Goal: Information Seeking & Learning: Check status

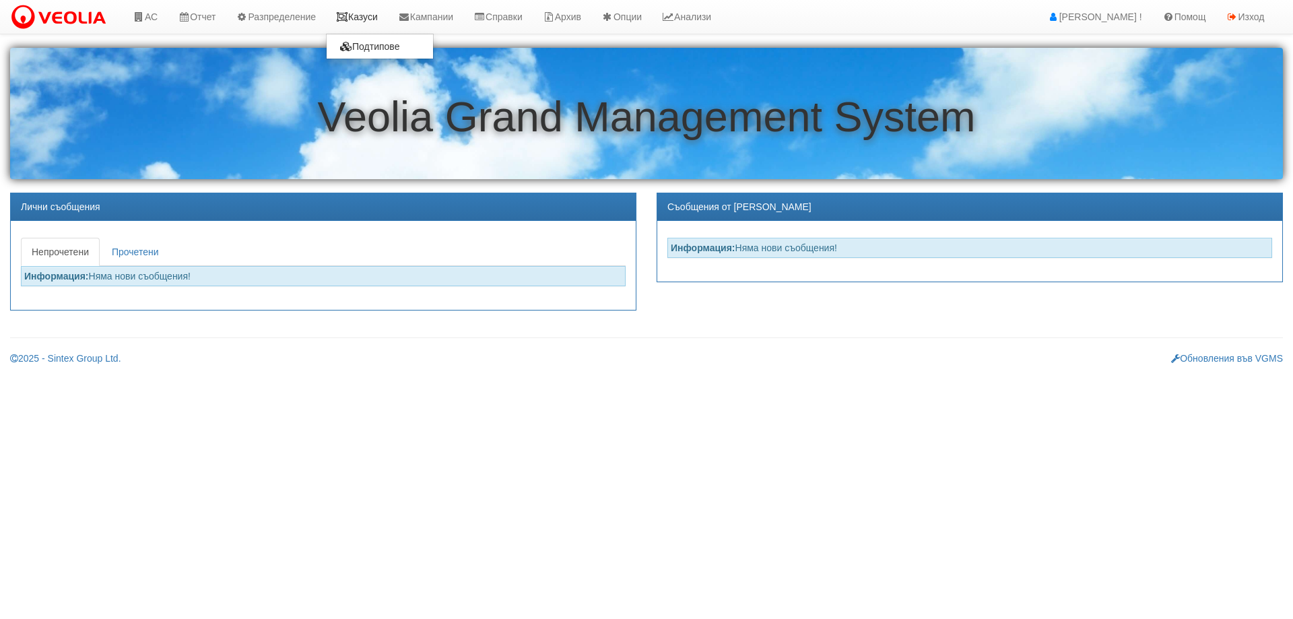
drag, startPoint x: 367, startPoint y: 22, endPoint x: 372, endPoint y: 31, distance: 10.5
click at [367, 23] on link "Казуси" at bounding box center [357, 17] width 62 height 34
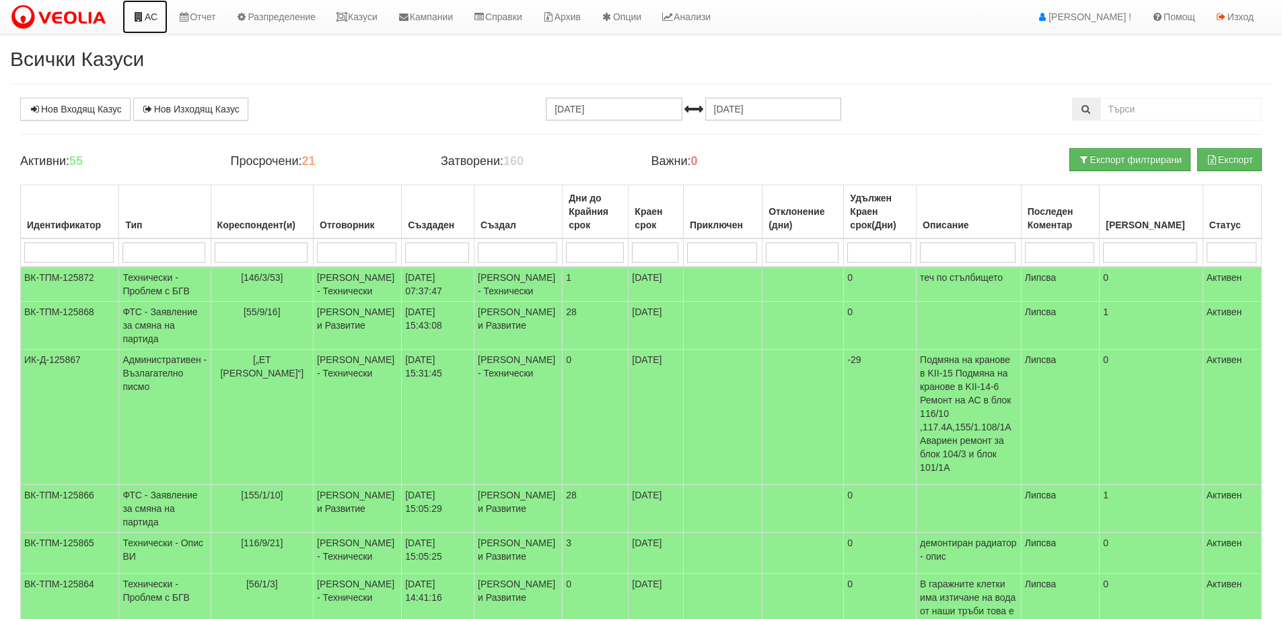
click at [163, 9] on link "АС" at bounding box center [145, 17] width 45 height 34
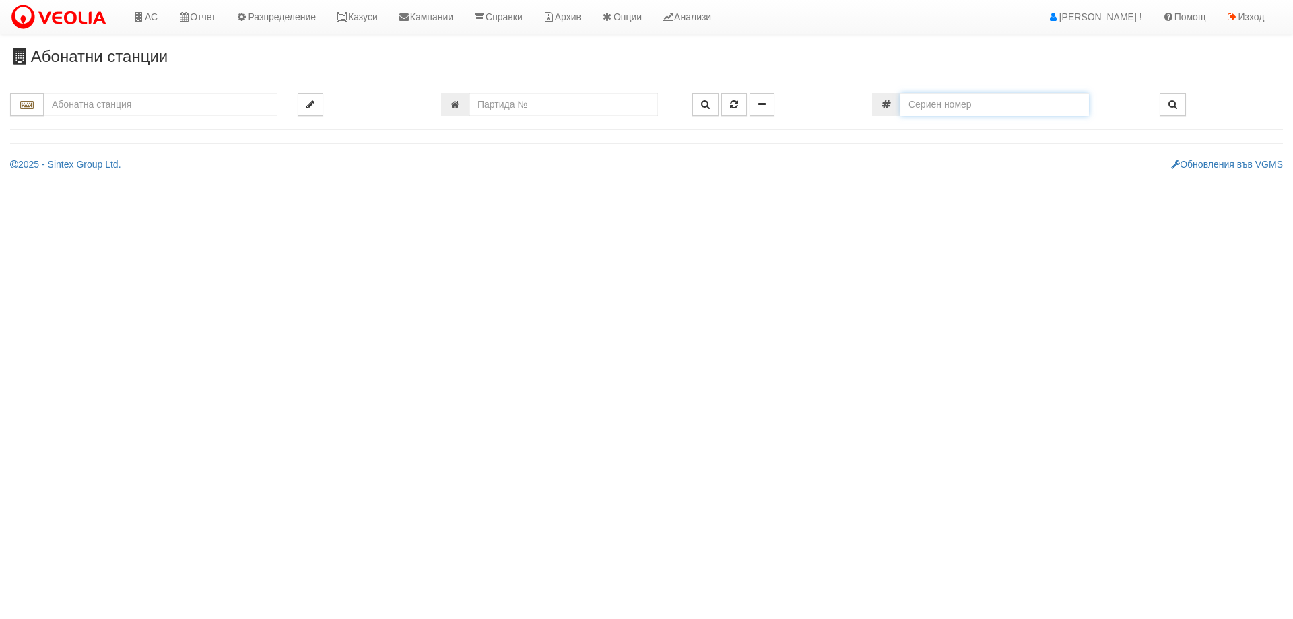
click at [1001, 107] on input "number" at bounding box center [994, 104] width 189 height 23
type input "61024799"
type input "016/16 - "[PERSON_NAME] [GEOGRAPHIC_DATA] " ЕАД"
type input "21205"
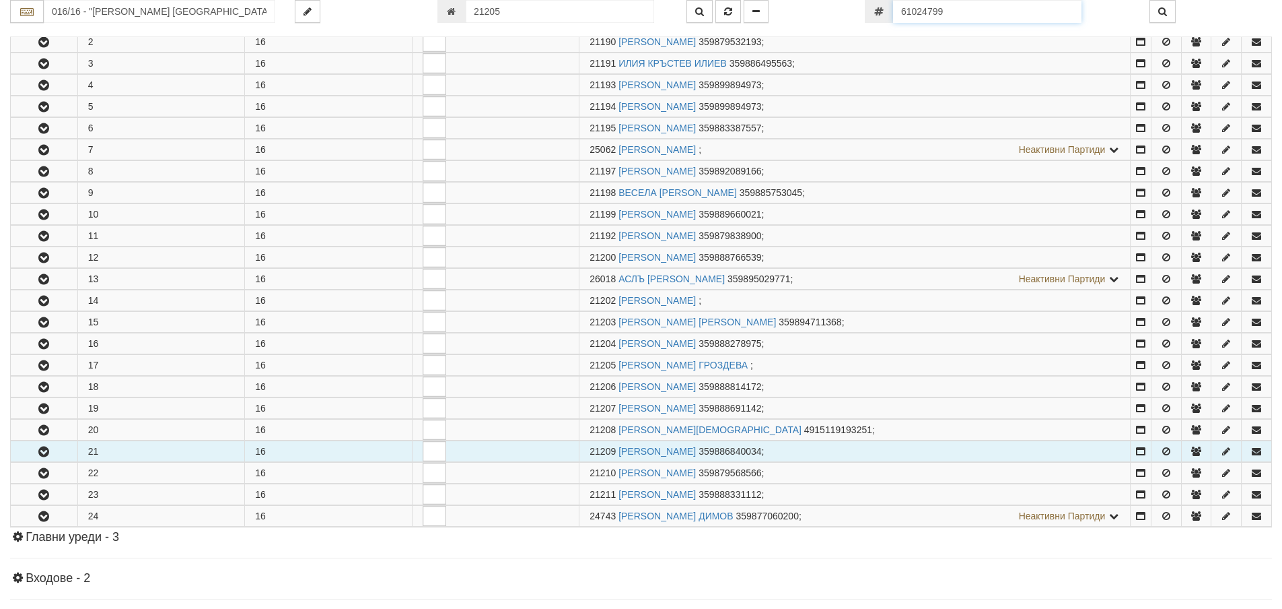
scroll to position [536, 0]
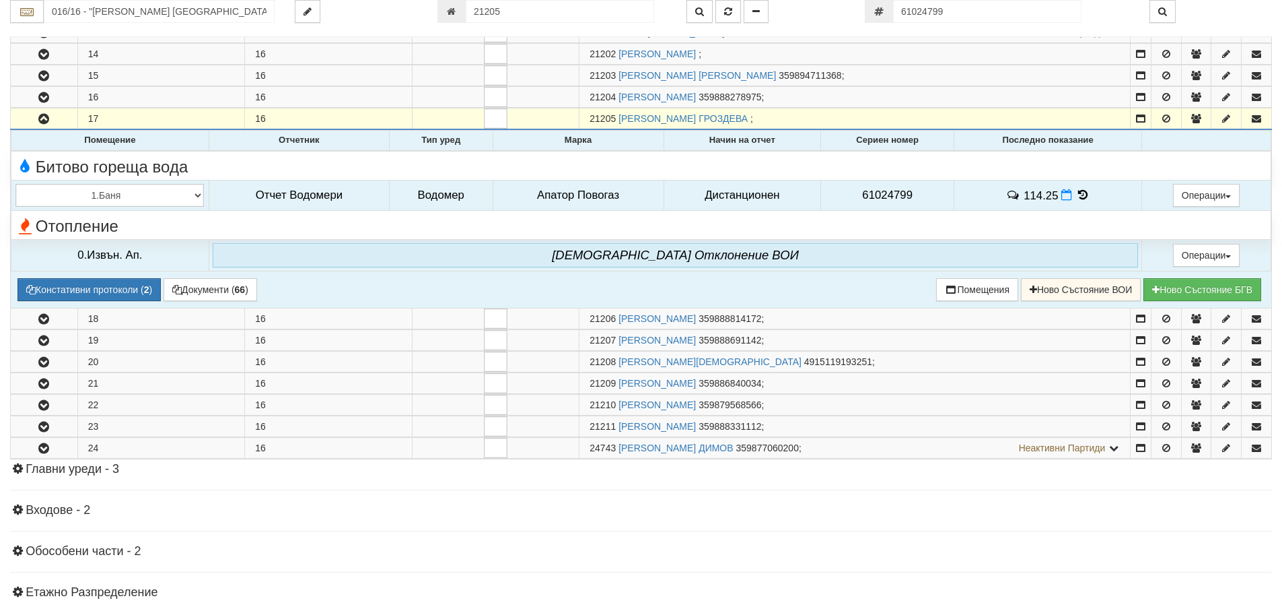
click at [1081, 195] on icon at bounding box center [1083, 194] width 15 height 11
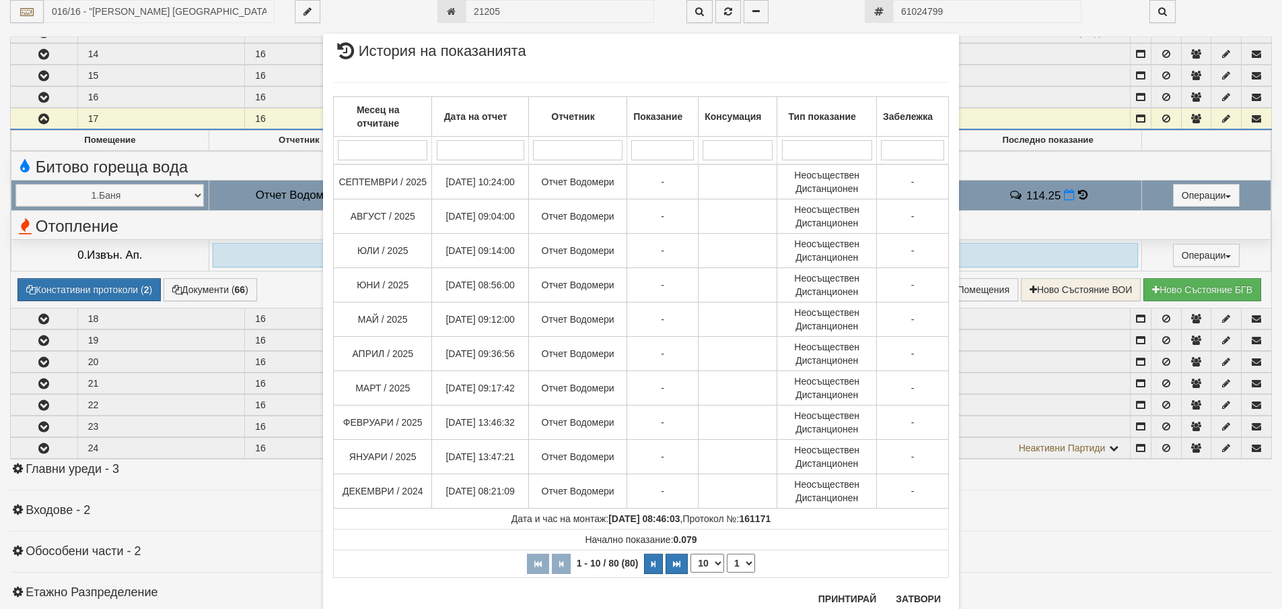
scroll to position [44, 0]
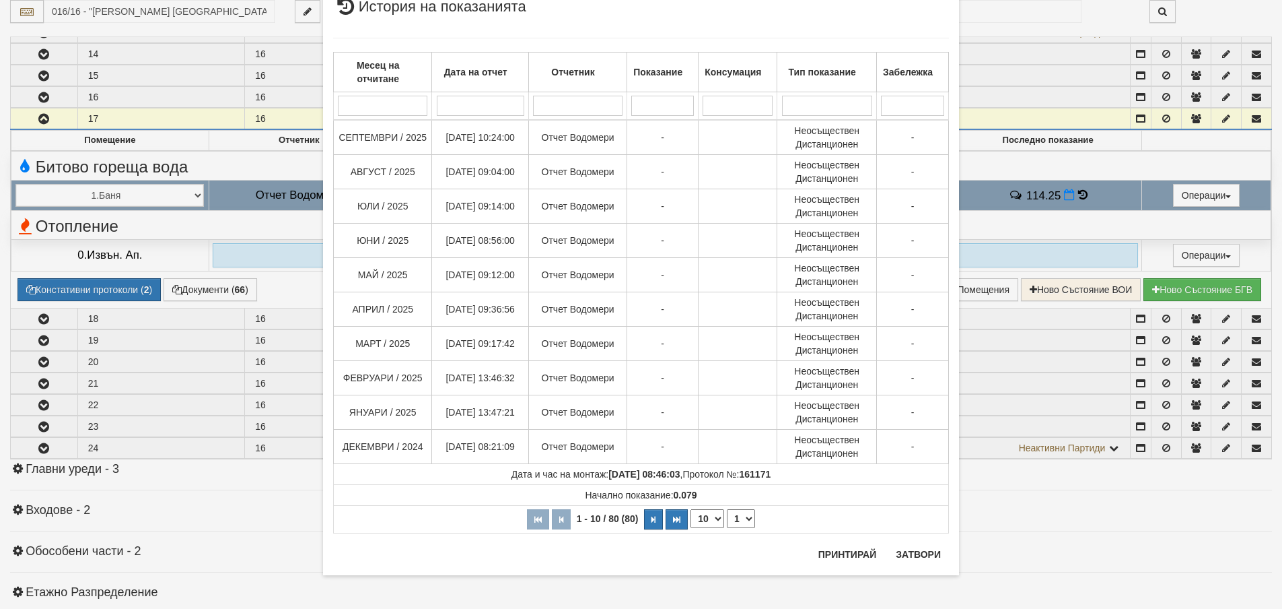
click at [912, 542] on div "Месец на отчитане Дата на отчет Отчетник Показание Консумация Тип показание Заб…" at bounding box center [641, 285] width 616 height 522
click at [911, 553] on button "Затвори" at bounding box center [918, 554] width 61 height 22
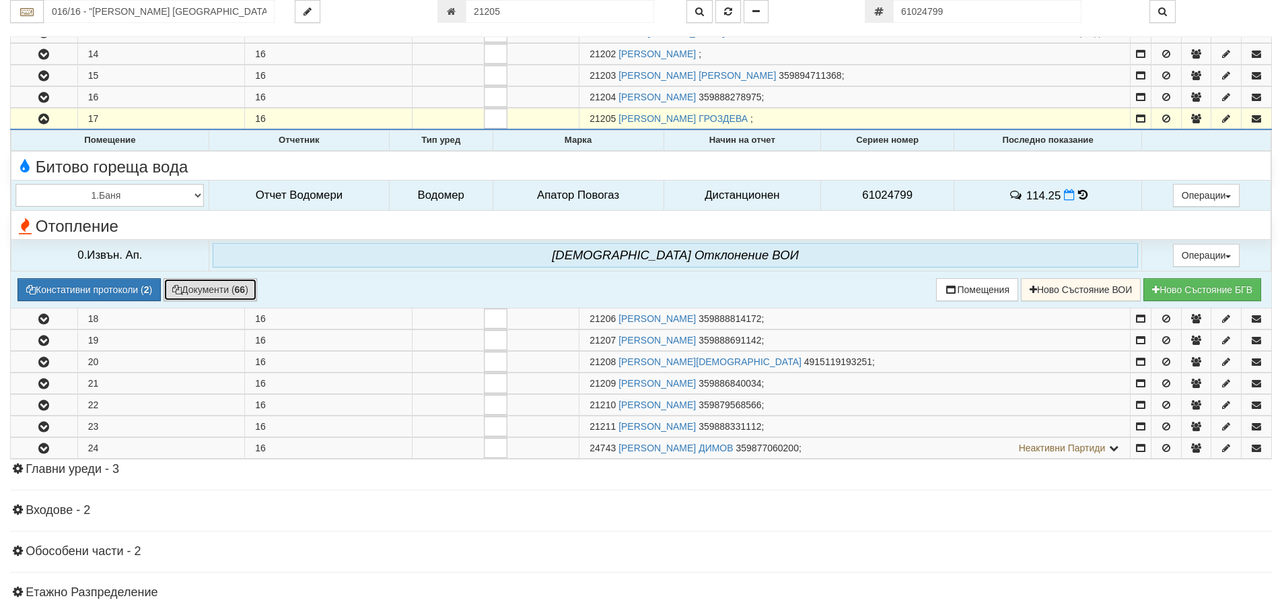
click at [192, 292] on button "Документи ( 66 )" at bounding box center [211, 289] width 94 height 23
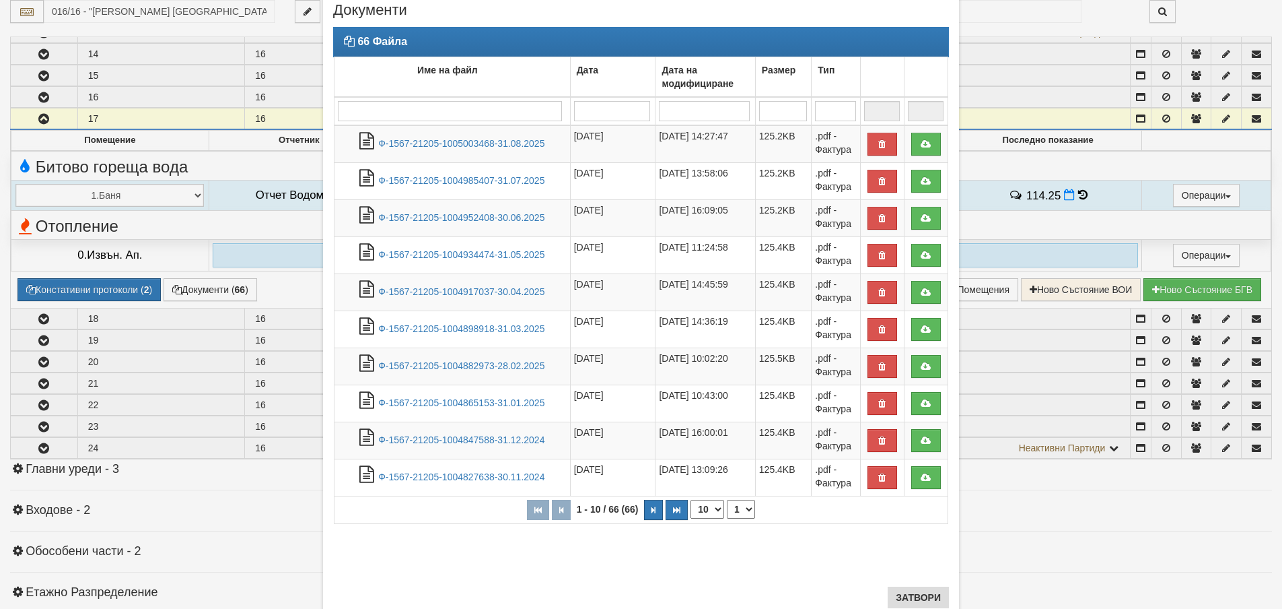
scroll to position [83, 0]
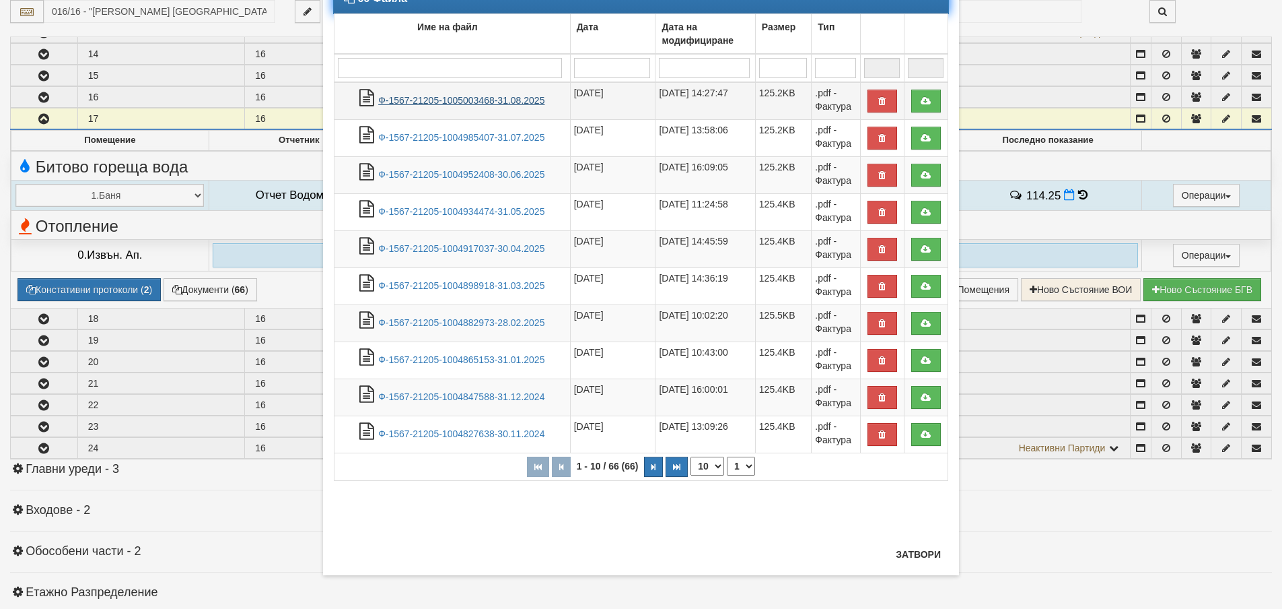
click at [424, 100] on link "Ф-1567-21205-1005003468-31.08.2025" at bounding box center [461, 100] width 166 height 11
click at [900, 547] on button "Затвори" at bounding box center [918, 554] width 61 height 22
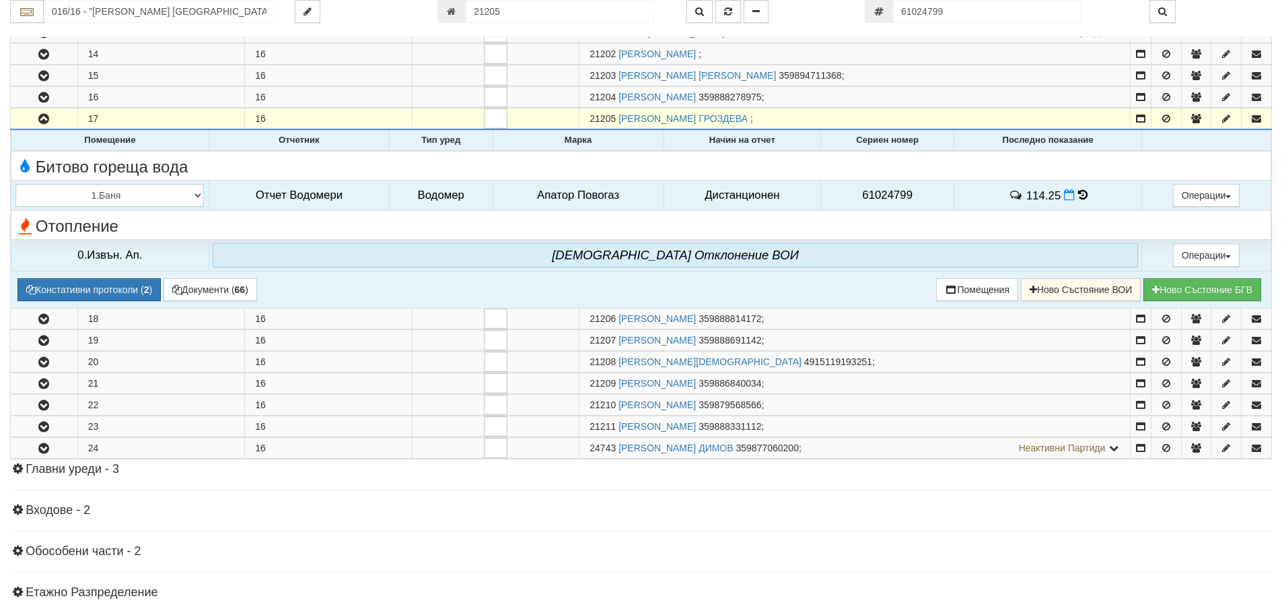
click at [1083, 194] on icon at bounding box center [1083, 194] width 9 height 11
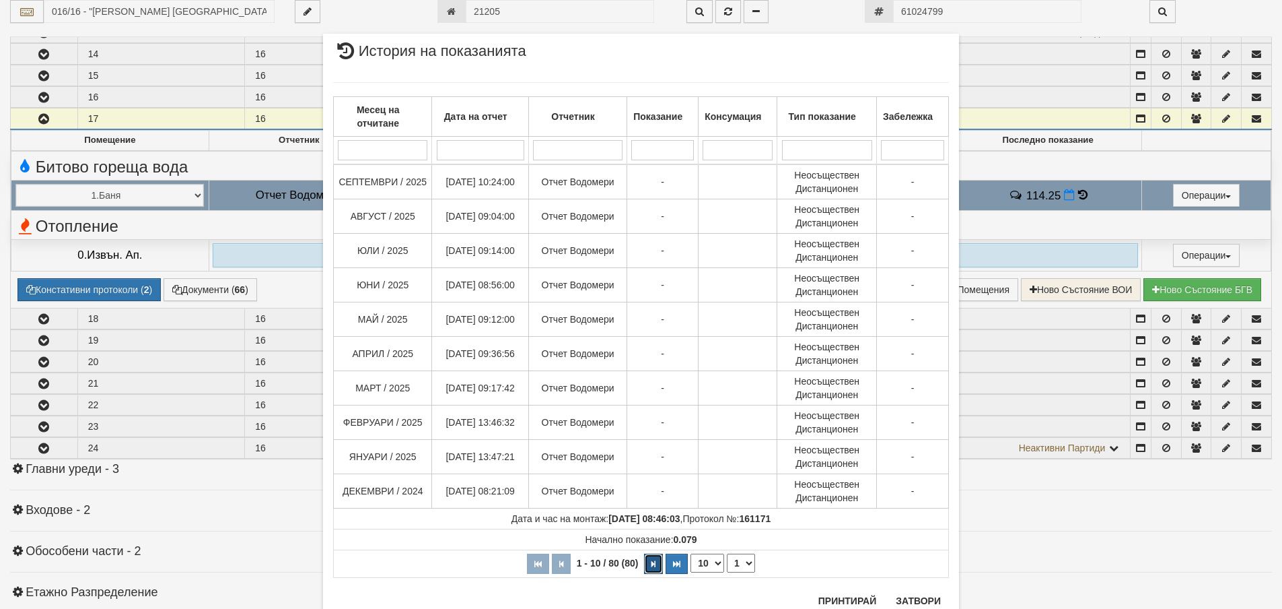
click at [653, 566] on button "button" at bounding box center [653, 563] width 19 height 20
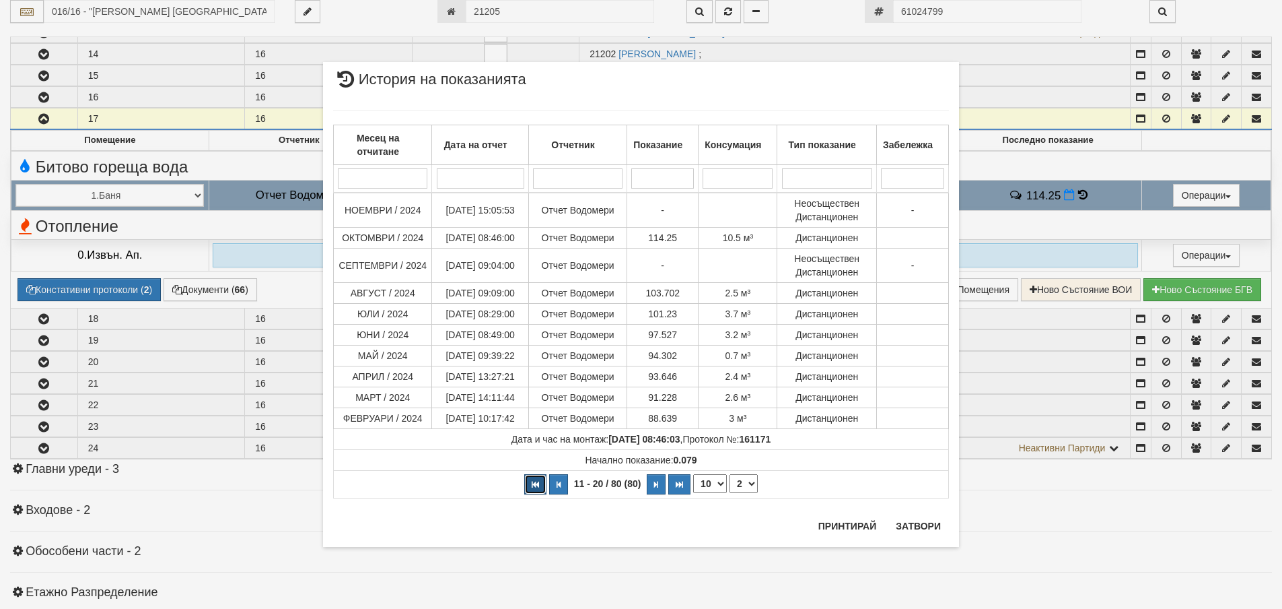
click at [534, 491] on button "button" at bounding box center [535, 484] width 22 height 20
select select "1"
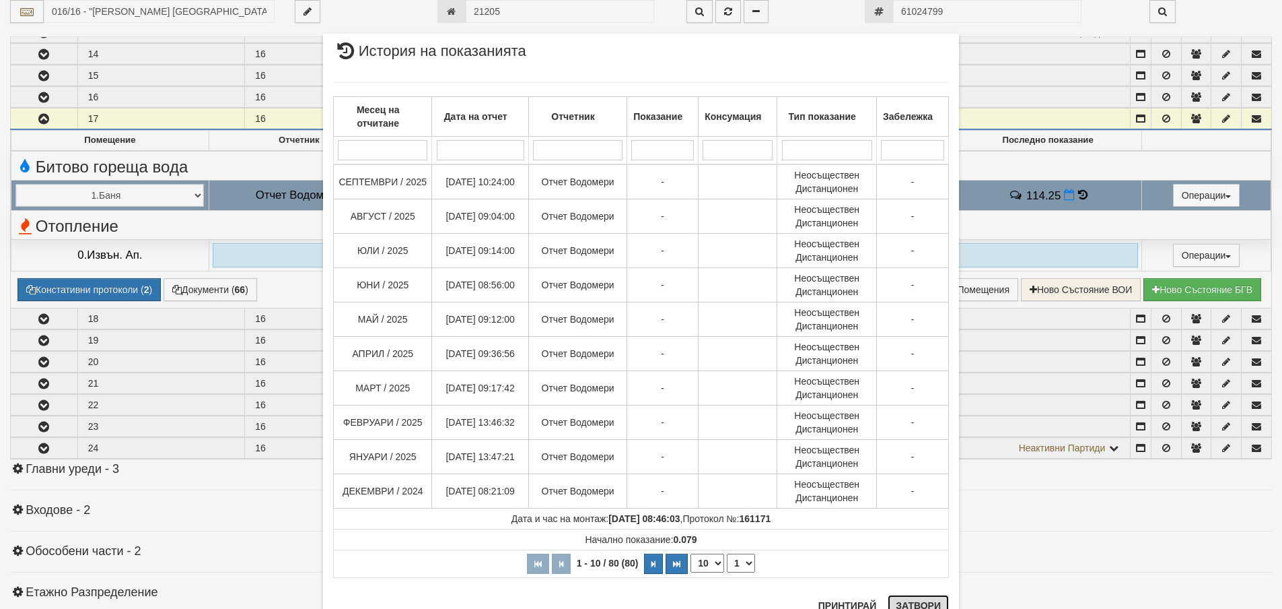
click at [919, 601] on button "Затвори" at bounding box center [918, 605] width 61 height 22
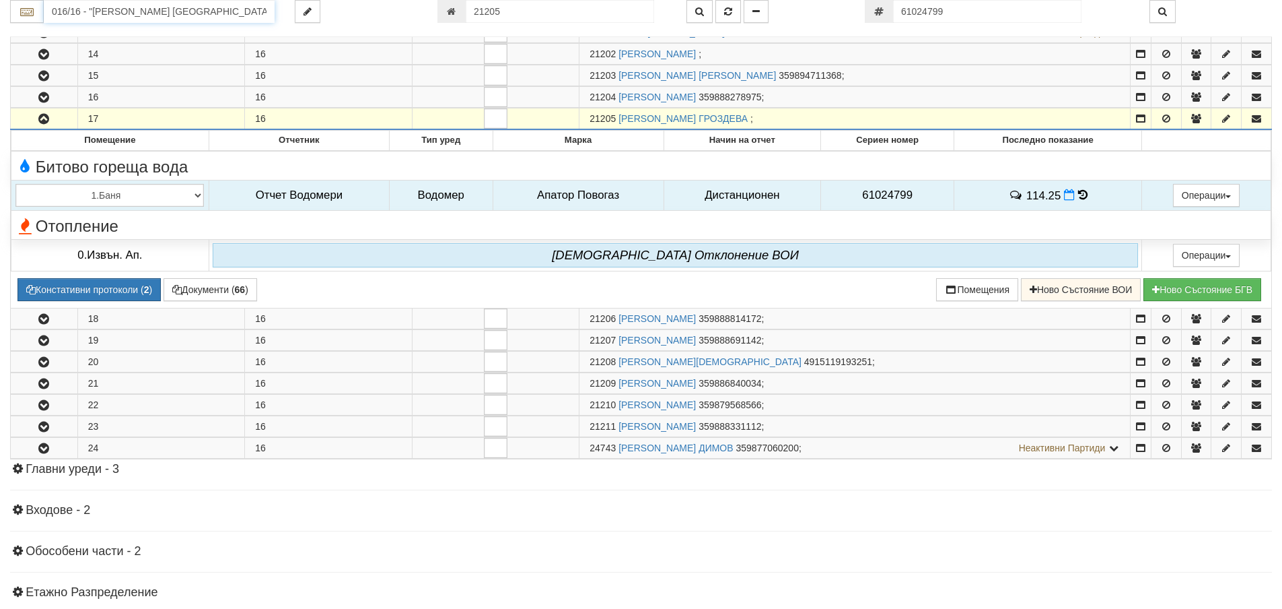
click at [201, 13] on input "016/16 - "ВЕОЛИЯ ЕНЕРДЖИ ВАРНА " ЕАД" at bounding box center [159, 11] width 231 height 23
type input "077"
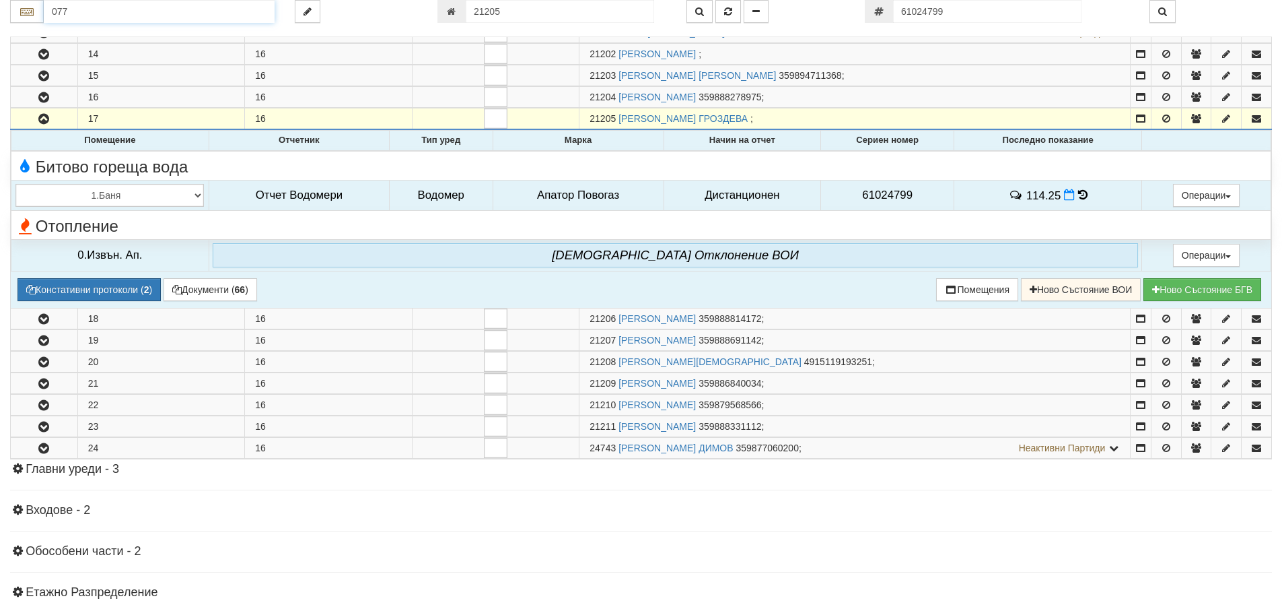
scroll to position [267, 0]
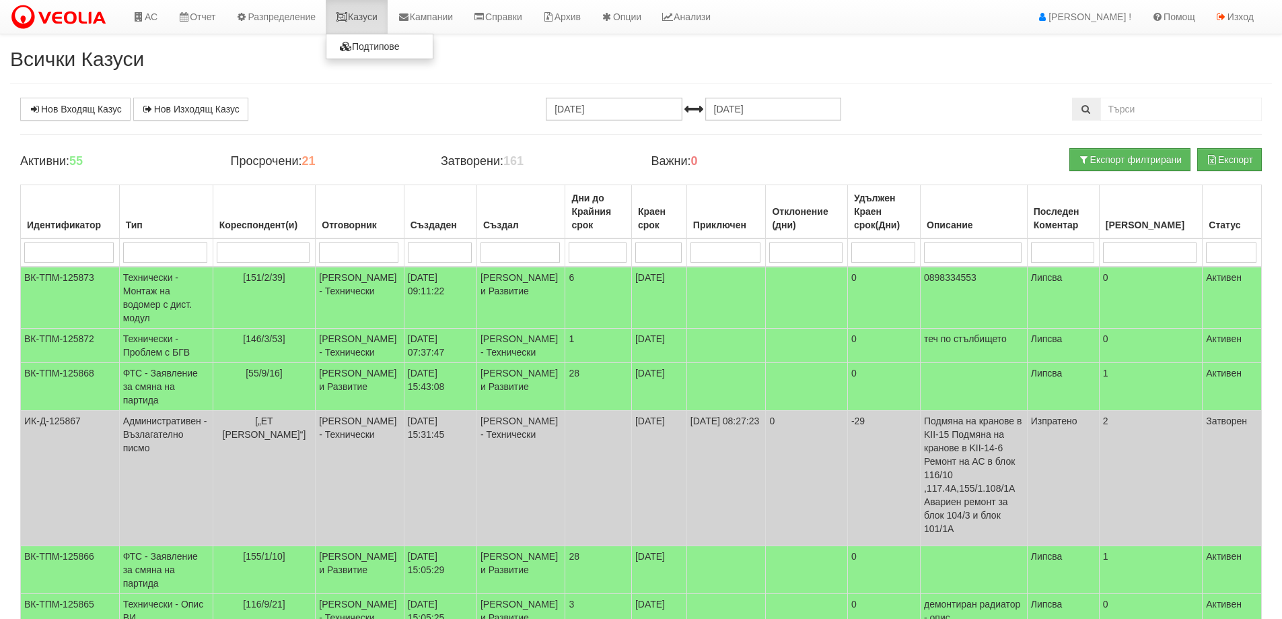
click at [377, 17] on link "Казуси" at bounding box center [357, 17] width 62 height 34
click at [348, 20] on icon at bounding box center [342, 16] width 12 height 9
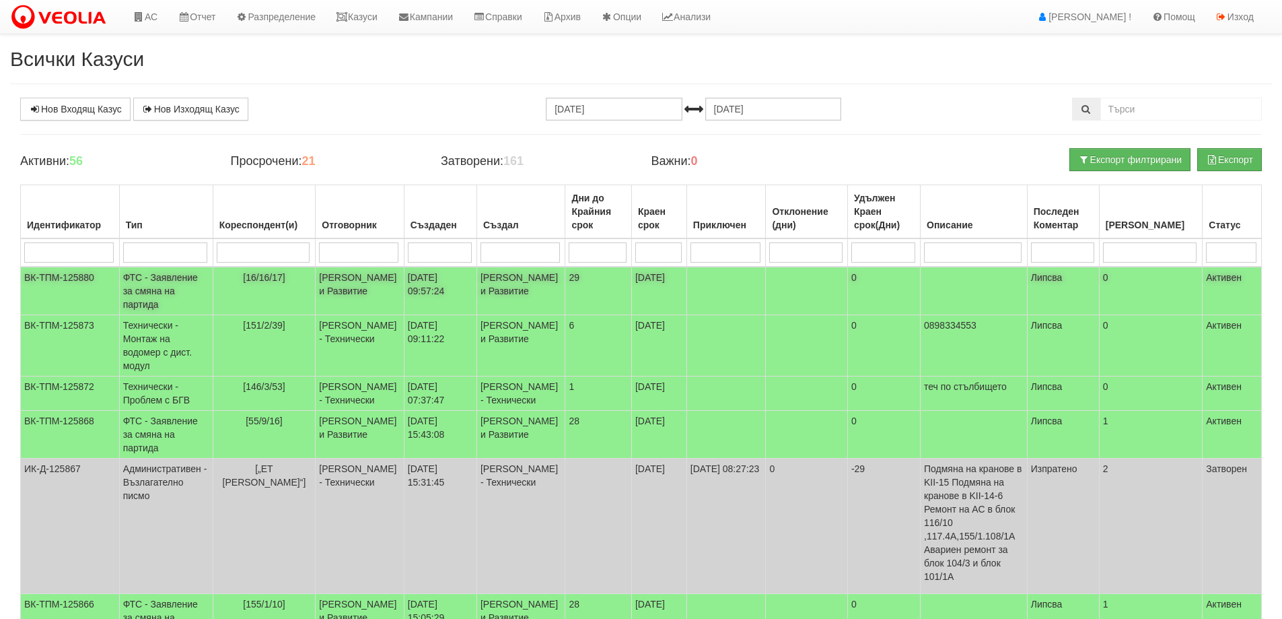
click at [281, 305] on td "[16/16/17]" at bounding box center [264, 291] width 103 height 48
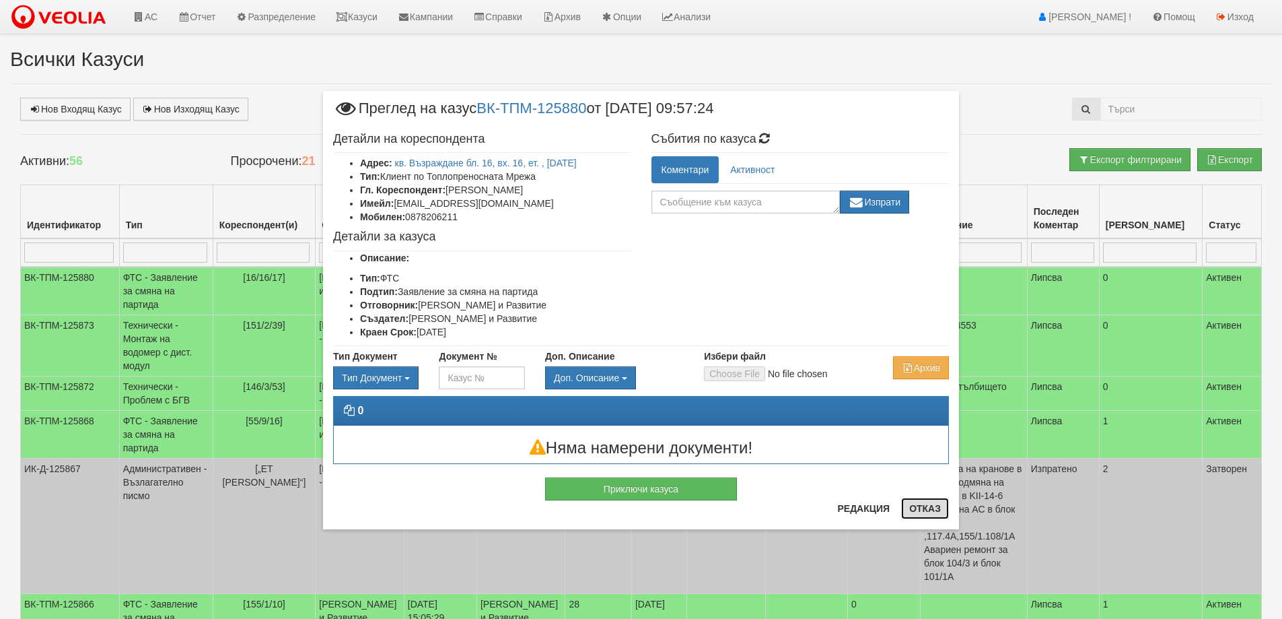
click at [918, 506] on button "Отказ" at bounding box center [925, 509] width 48 height 22
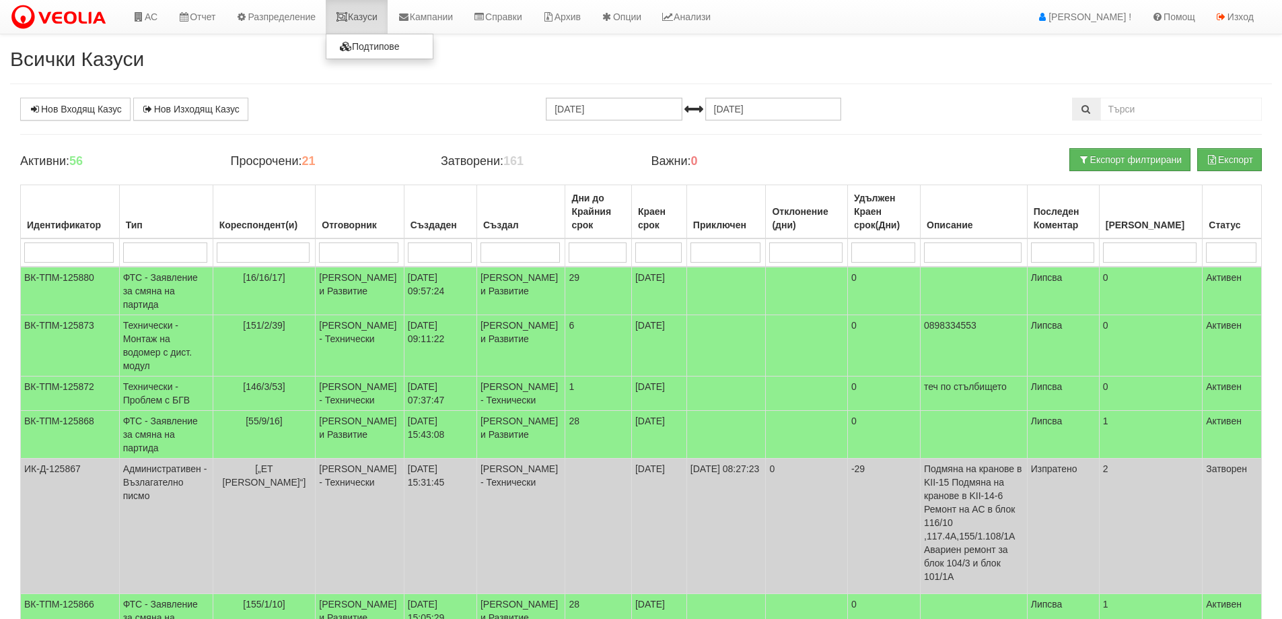
click at [386, 8] on link "Казуси" at bounding box center [357, 17] width 62 height 34
click at [384, 19] on link "Казуси" at bounding box center [357, 17] width 62 height 34
click at [361, 16] on link "Казуси" at bounding box center [357, 17] width 62 height 34
